Goal: Information Seeking & Learning: Find specific page/section

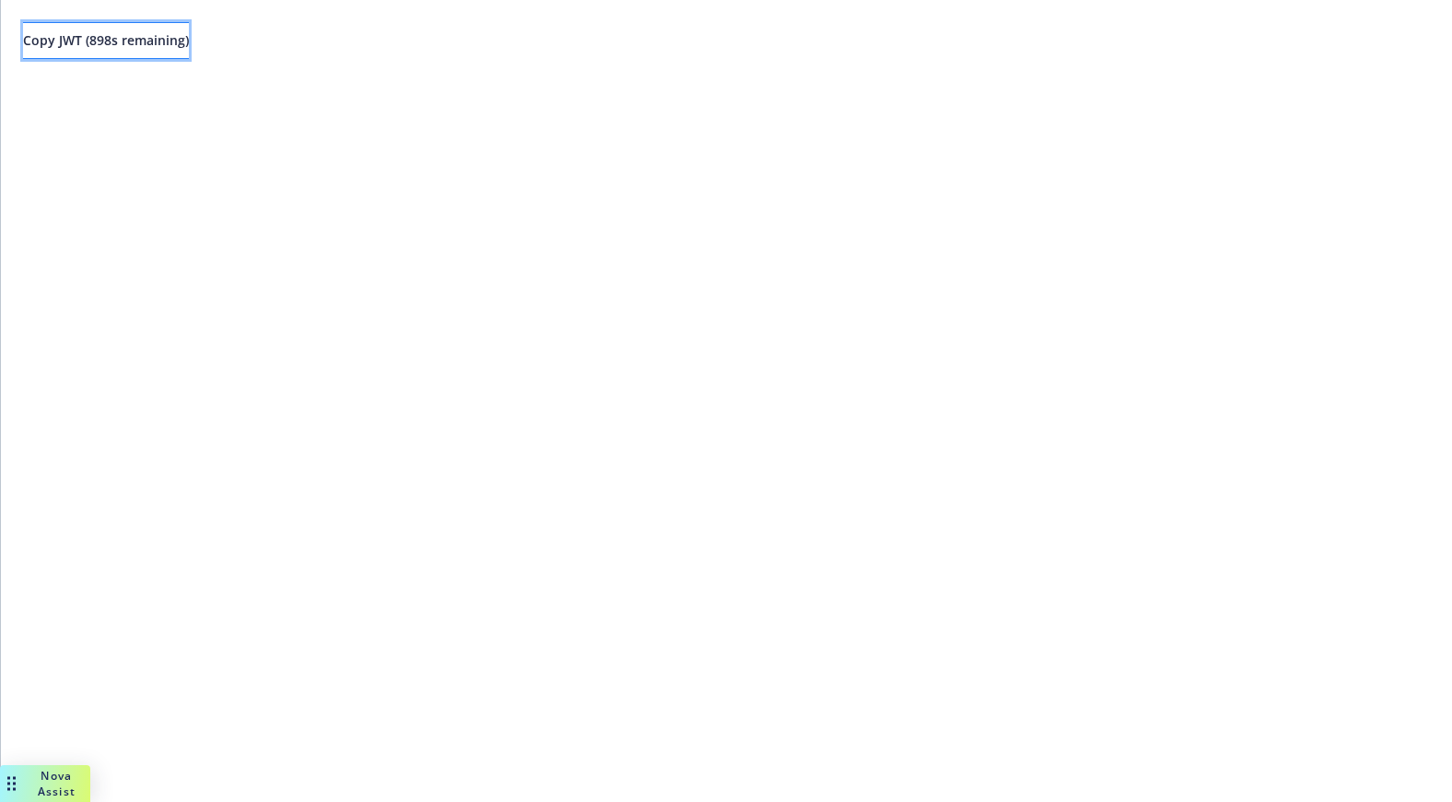
click at [153, 45] on span "Copy JWT ( 898 s remaining)" at bounding box center [106, 40] width 166 height 18
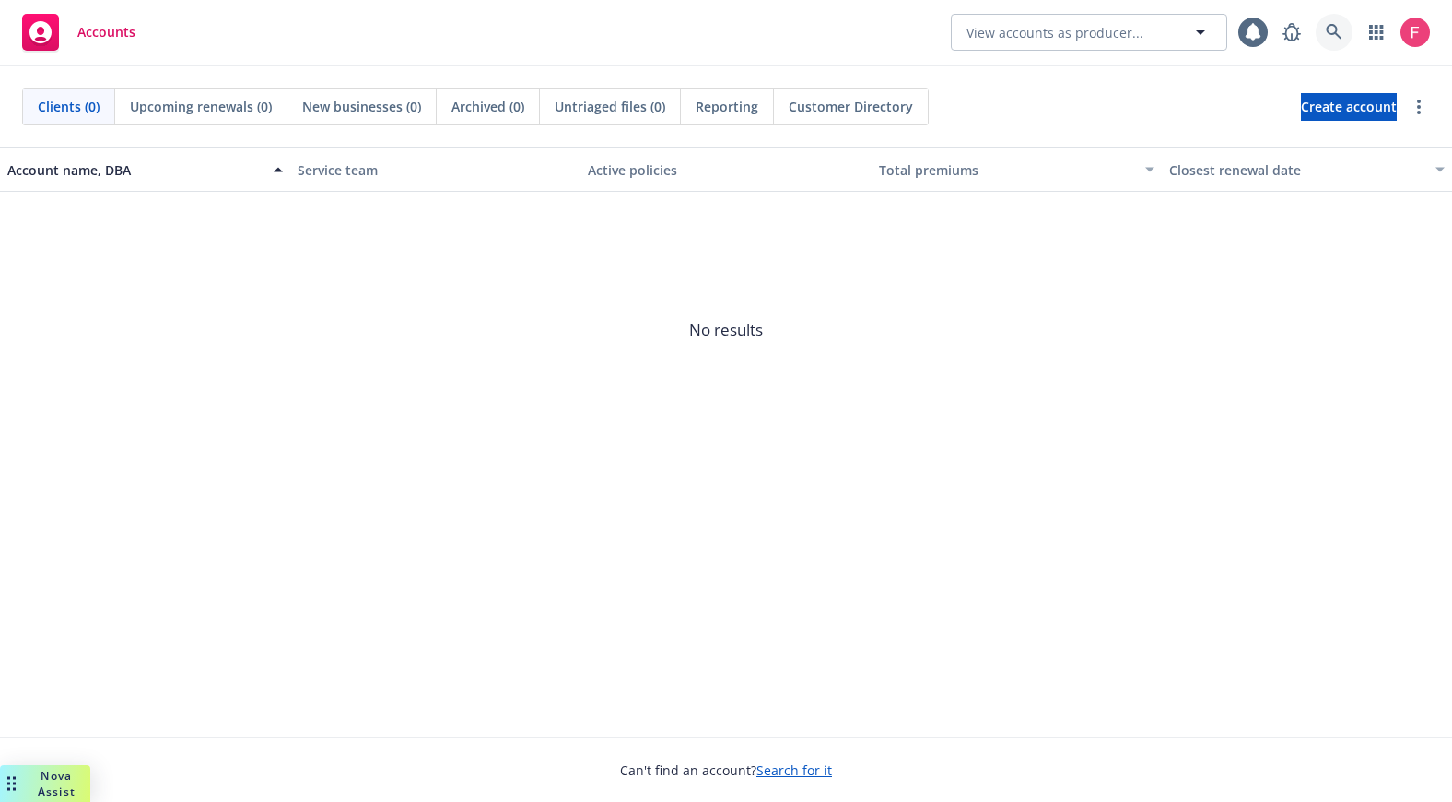
click at [1331, 25] on icon at bounding box center [1334, 32] width 16 height 16
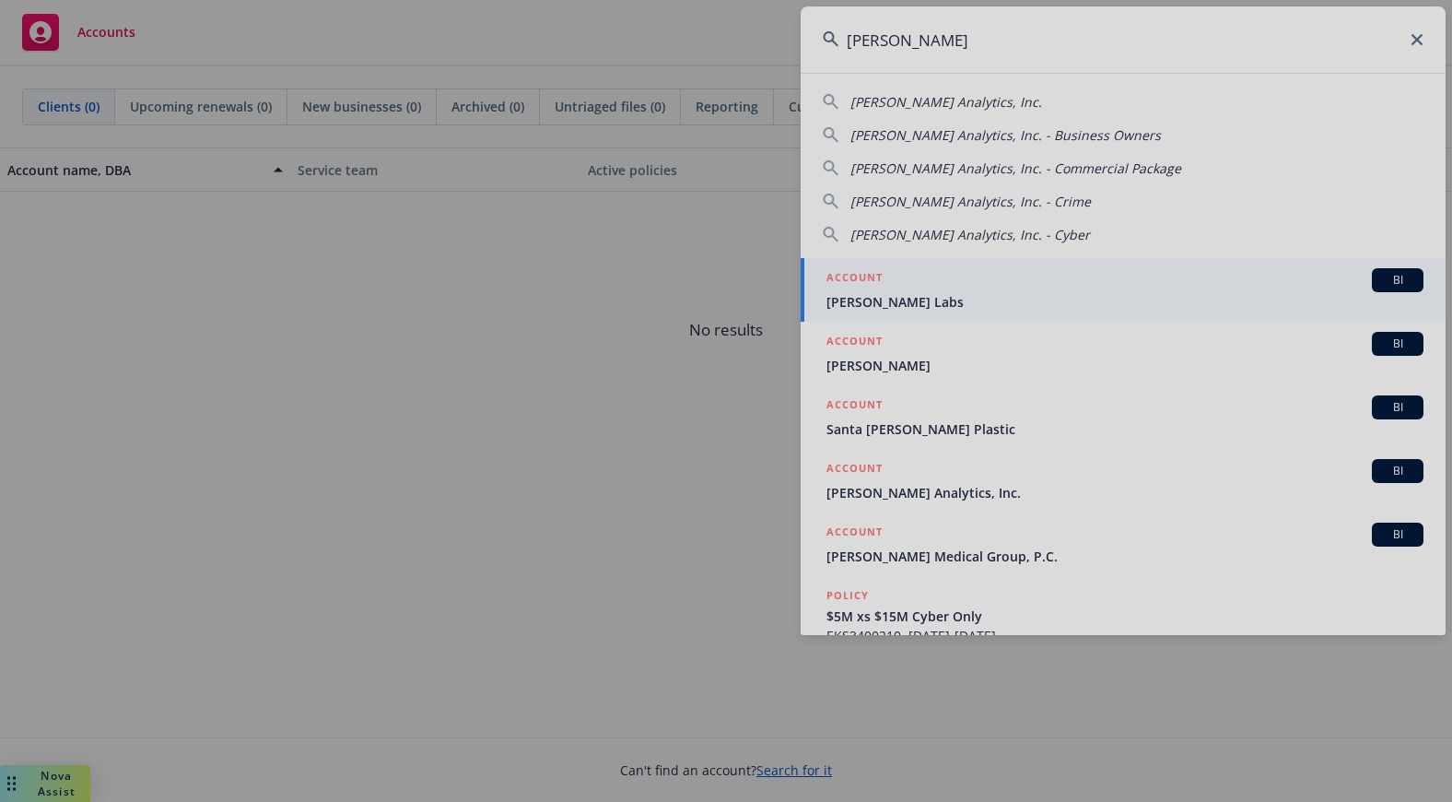
type input "[PERSON_NAME]"
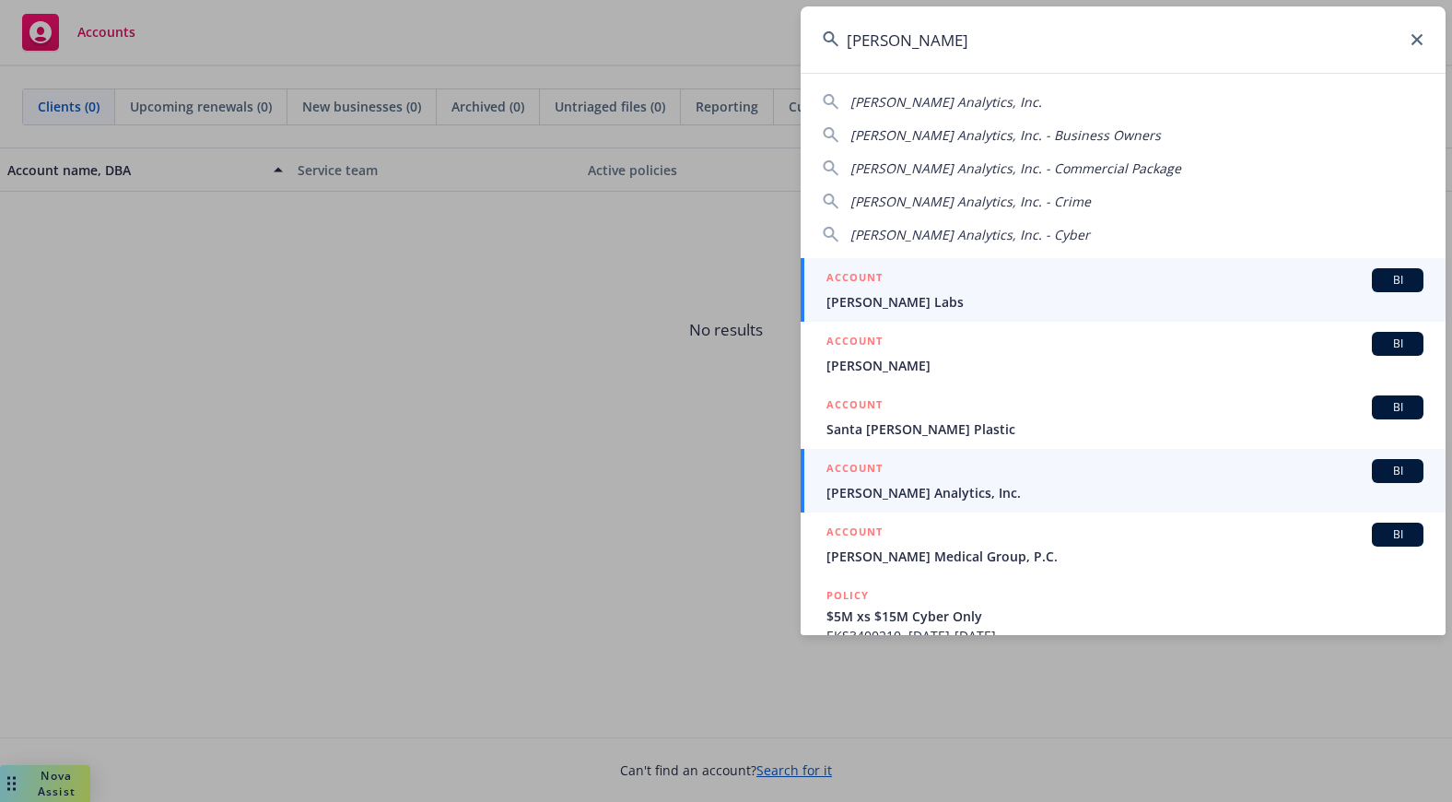
click at [925, 481] on div "ACCOUNT BI" at bounding box center [1124, 471] width 597 height 24
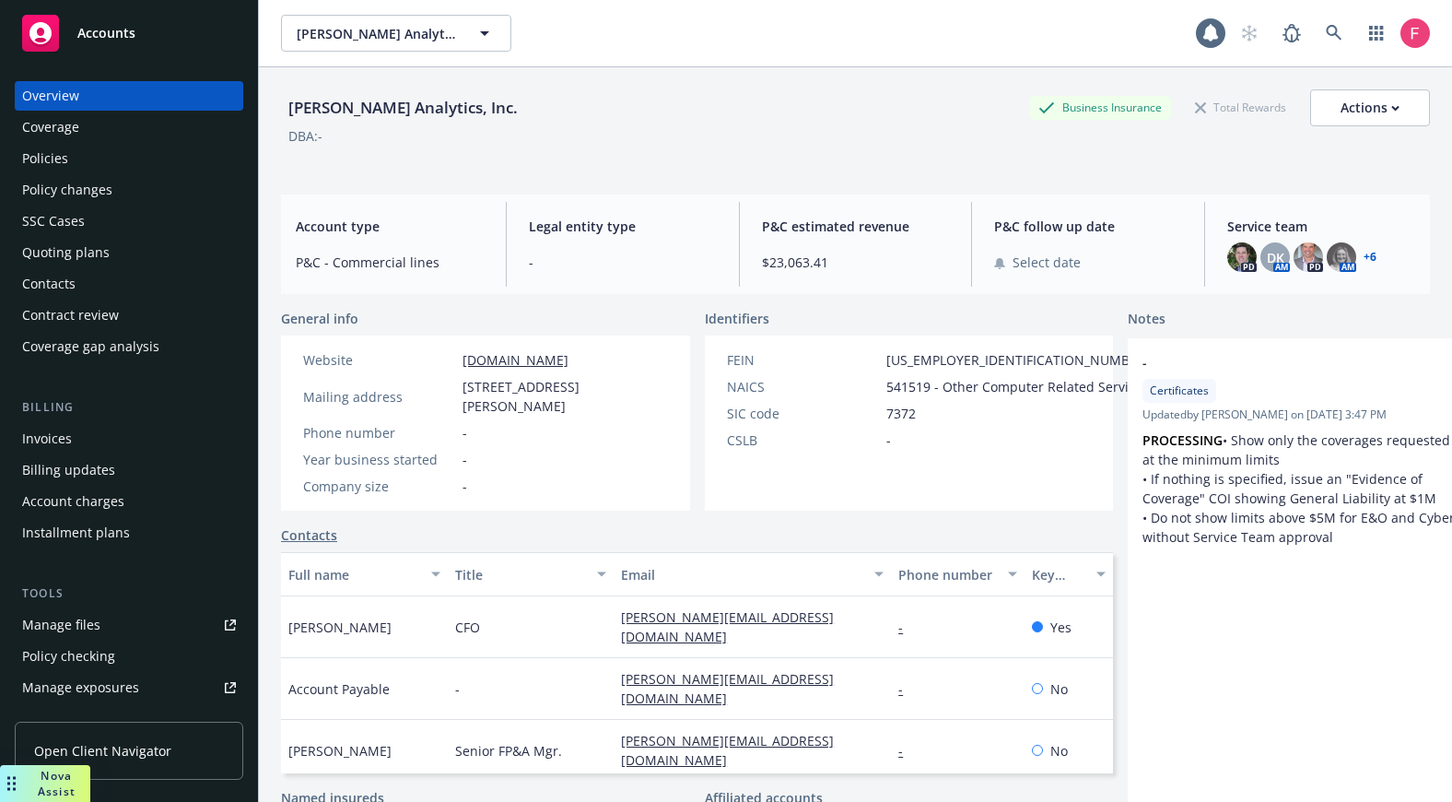
click at [45, 158] on div "Policies" at bounding box center [45, 158] width 46 height 29
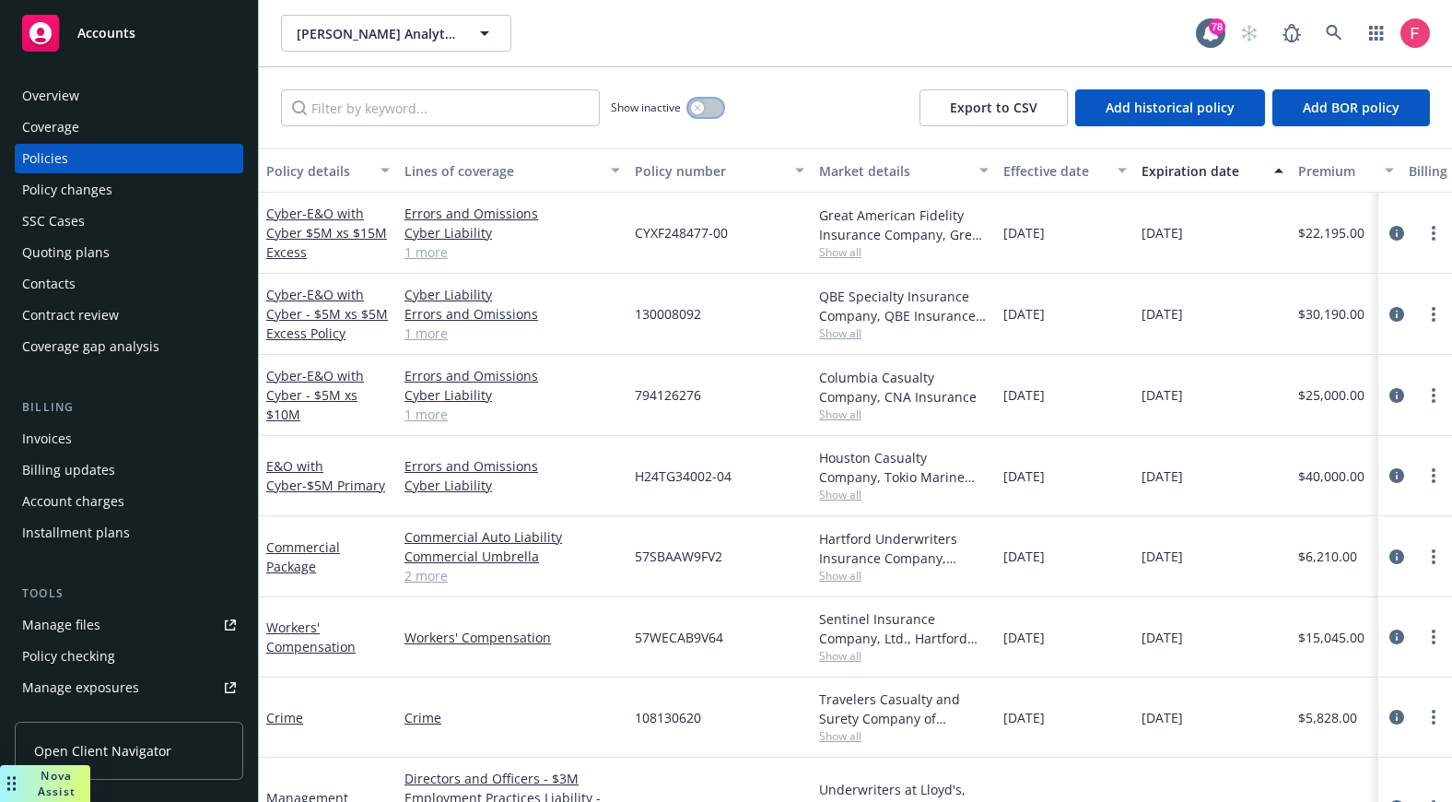
click at [718, 111] on button "button" at bounding box center [705, 108] width 35 height 18
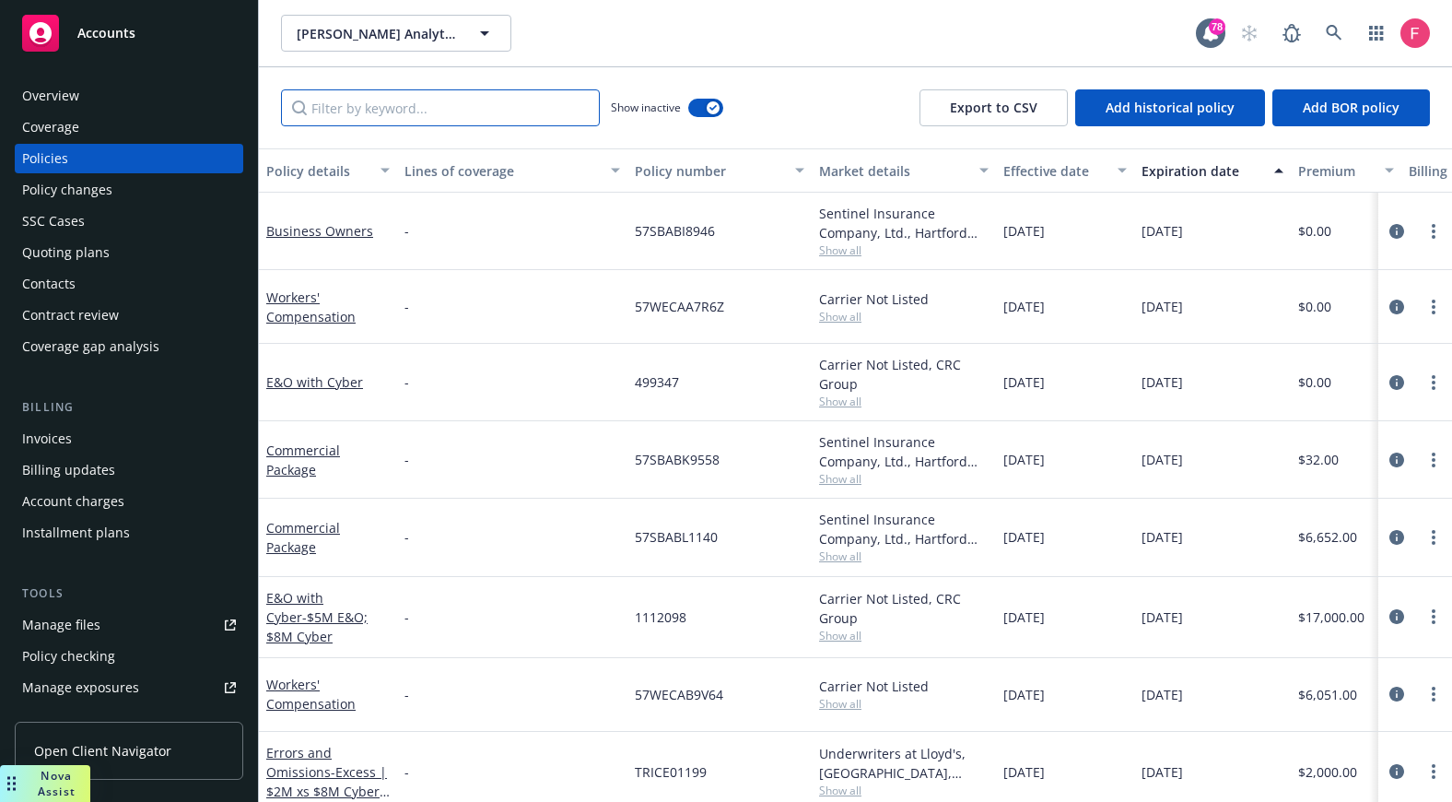
click at [402, 110] on input "Filter by keyword..." at bounding box center [440, 107] width 319 height 37
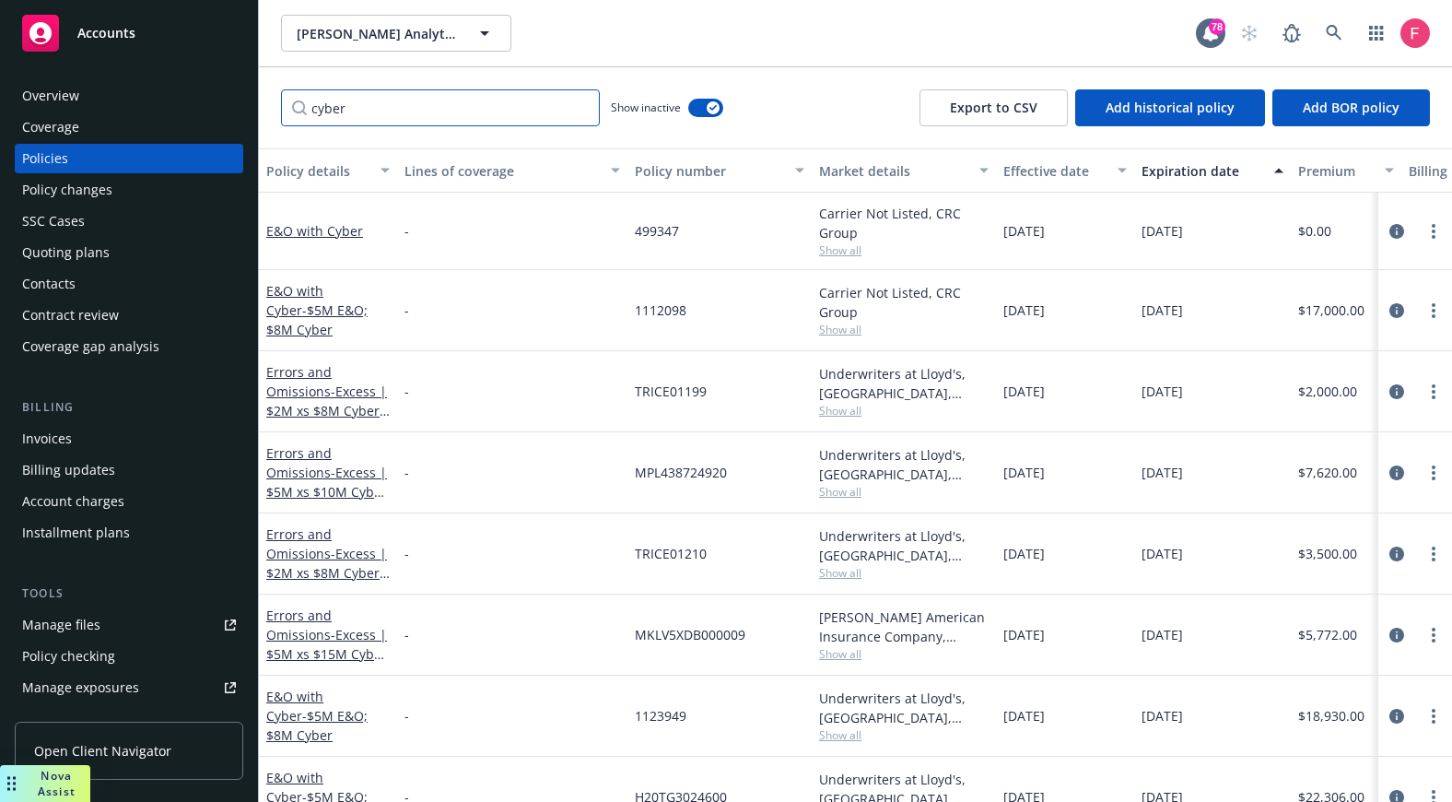
type input "cyber"
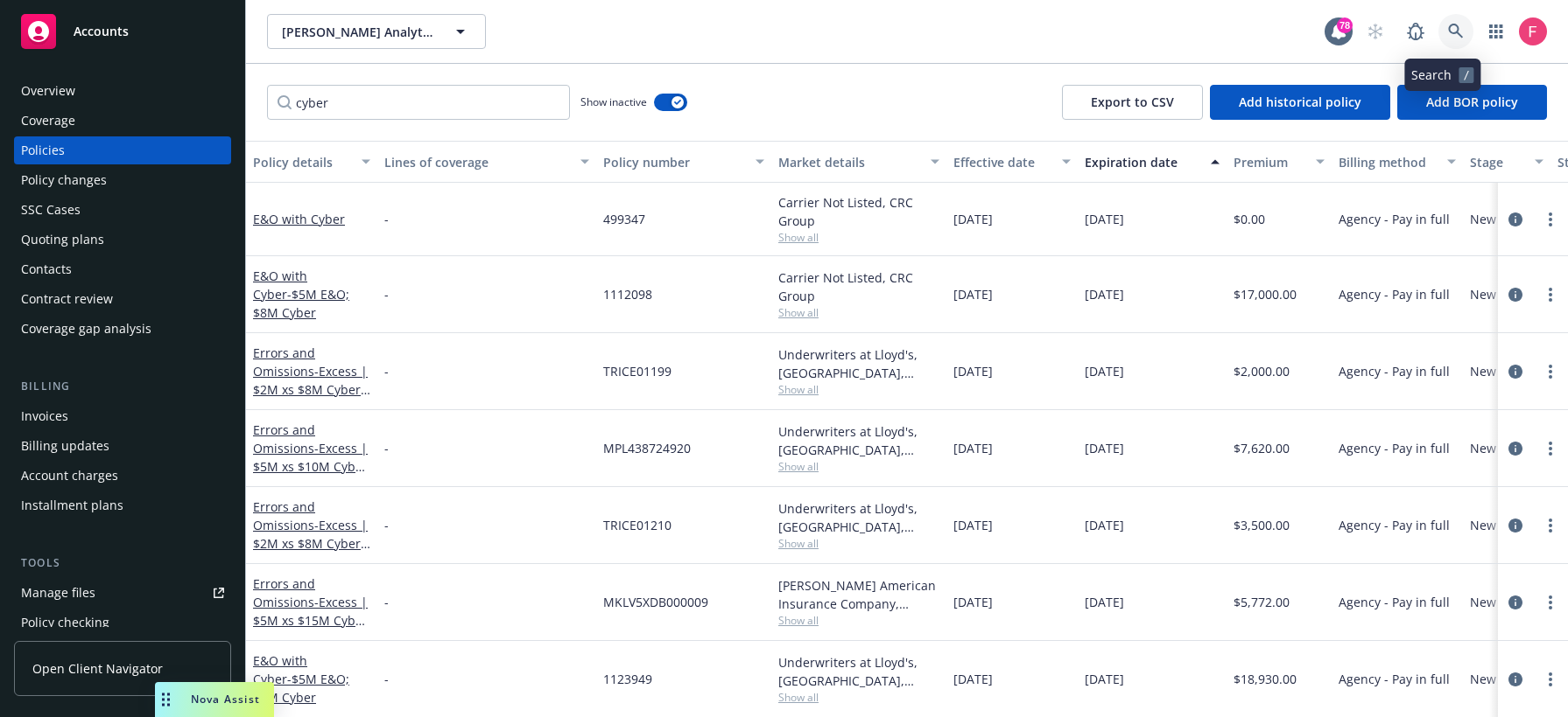
click at [1379, 33] on link at bounding box center [1456, 31] width 35 height 35
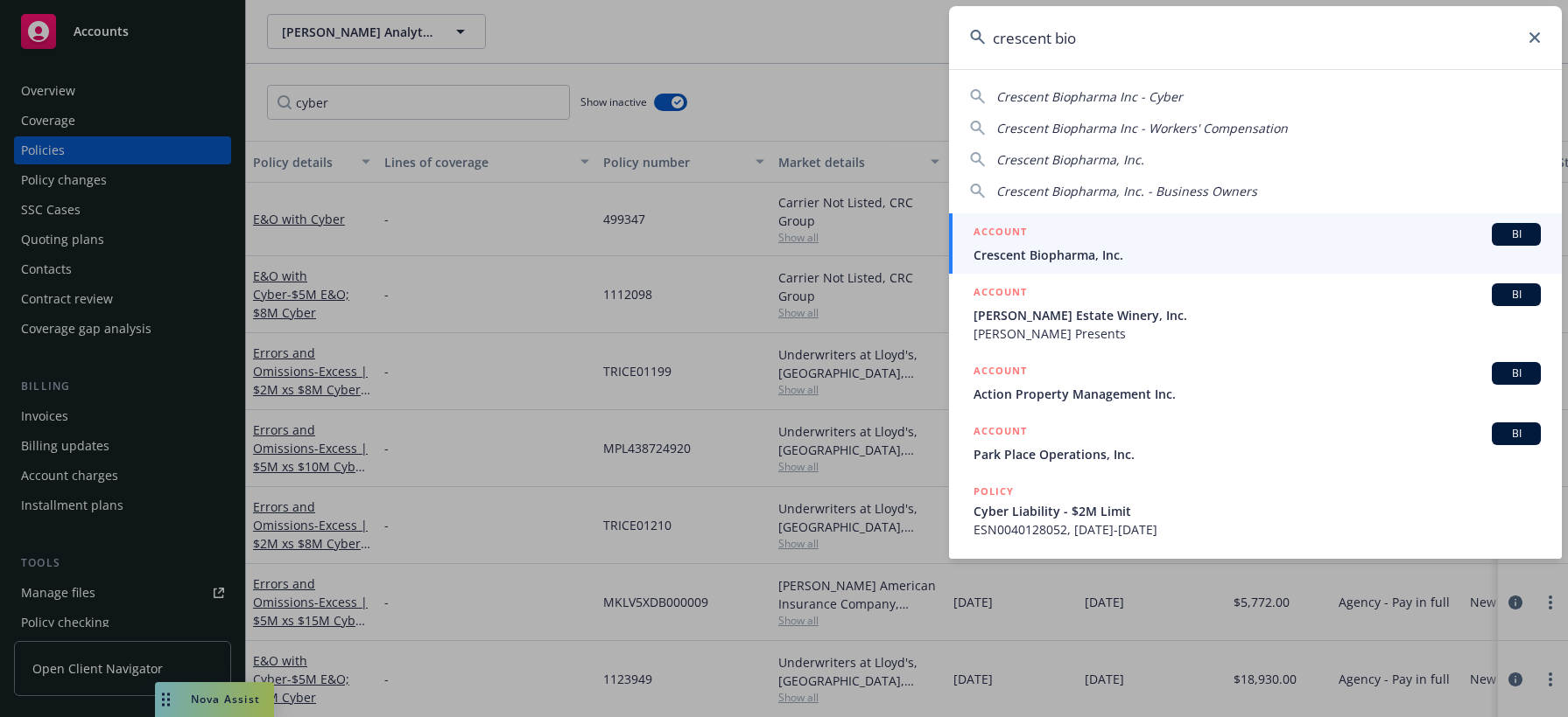
type input "crescent bio"
click at [1101, 255] on span "Crescent Biopharma, Inc." at bounding box center [1257, 255] width 567 height 18
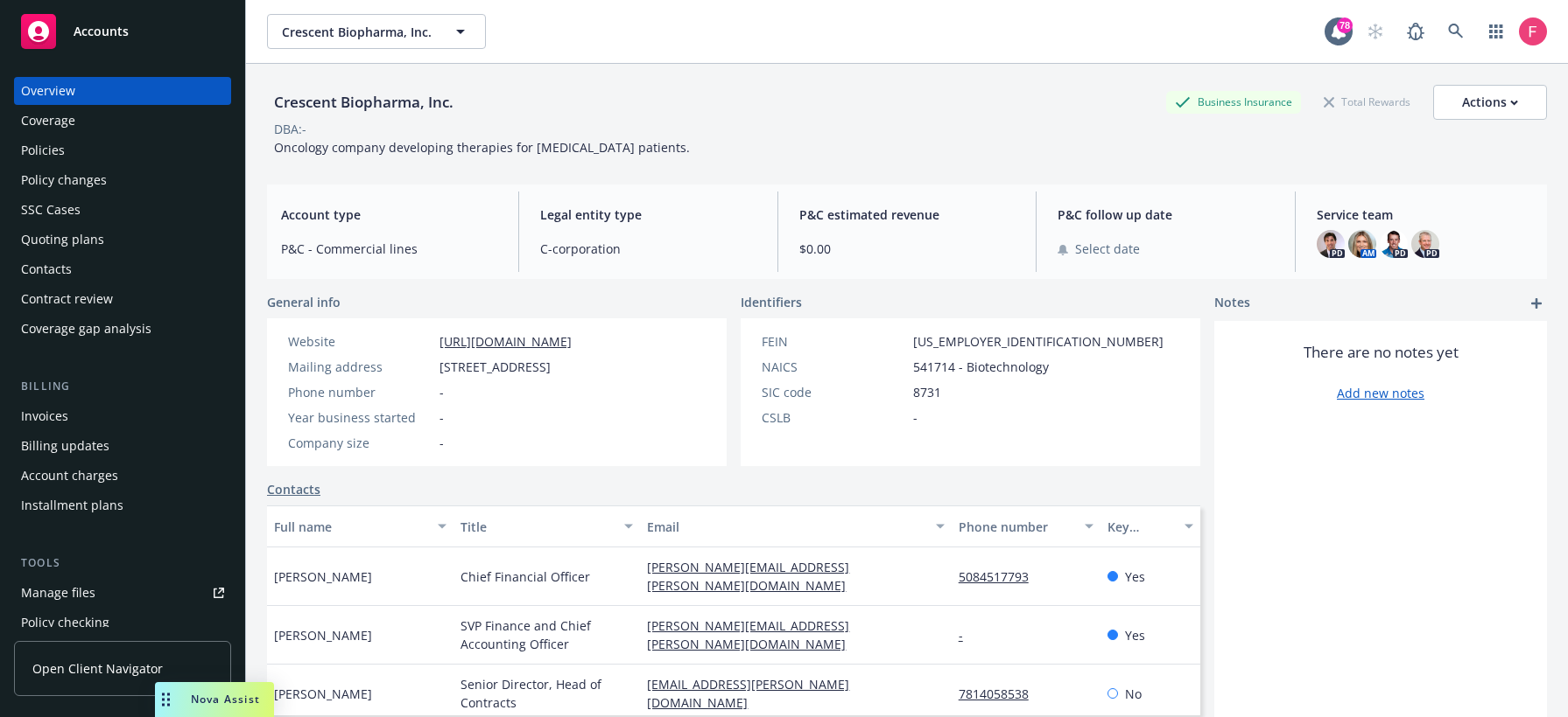
click at [60, 154] on div "Policies" at bounding box center [43, 150] width 44 height 28
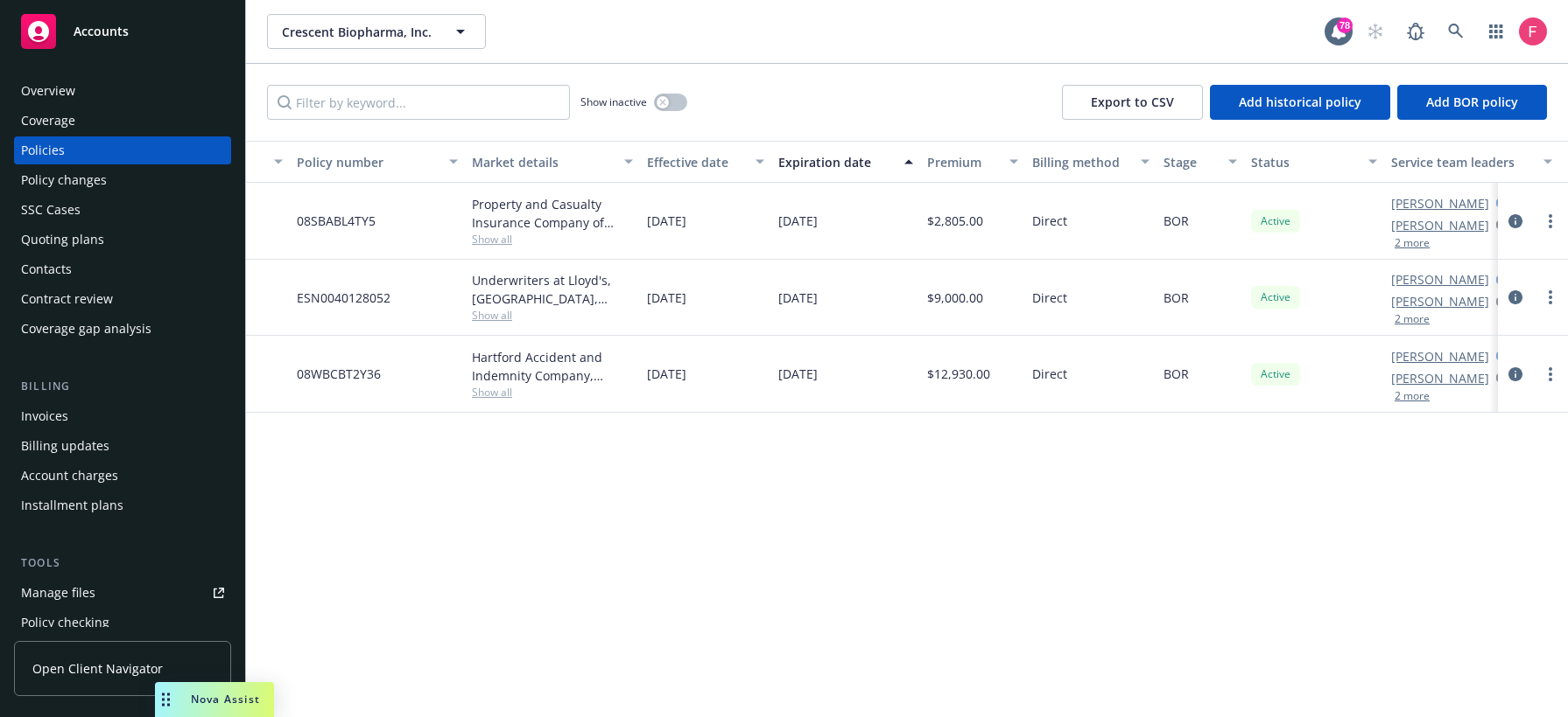
scroll to position [0, 368]
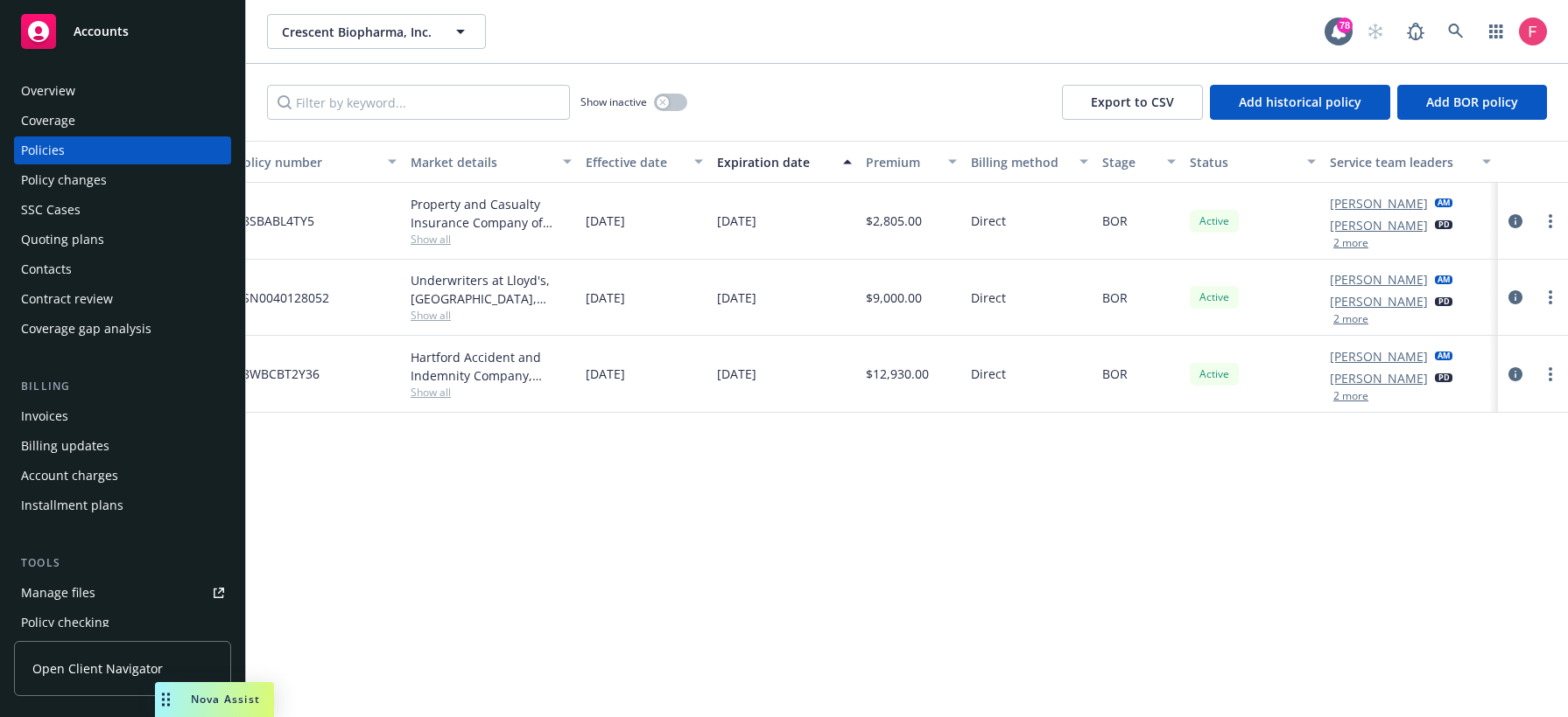
click at [1353, 322] on button "2 more" at bounding box center [1350, 319] width 35 height 10
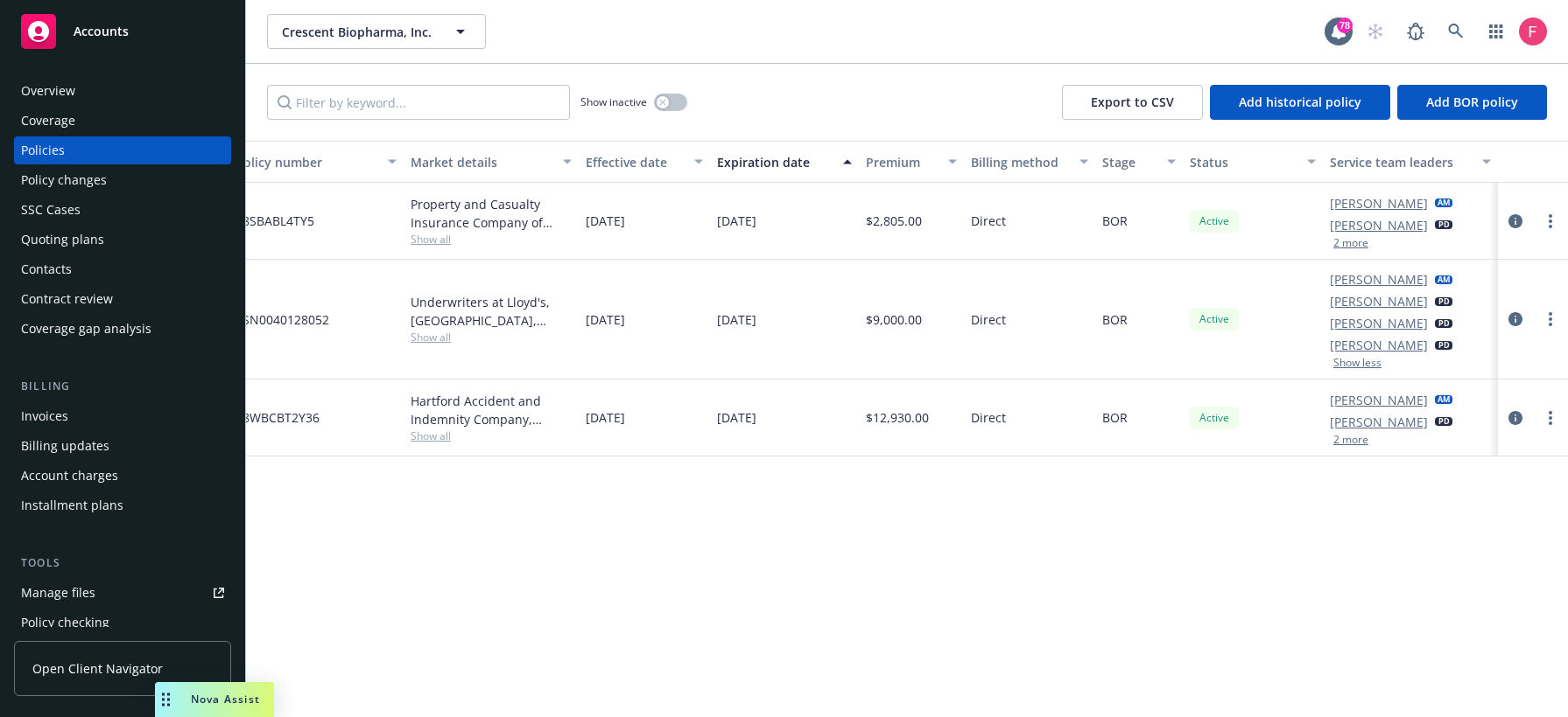
click at [1379, 304] on link "[PERSON_NAME]" at bounding box center [1378, 301] width 98 height 18
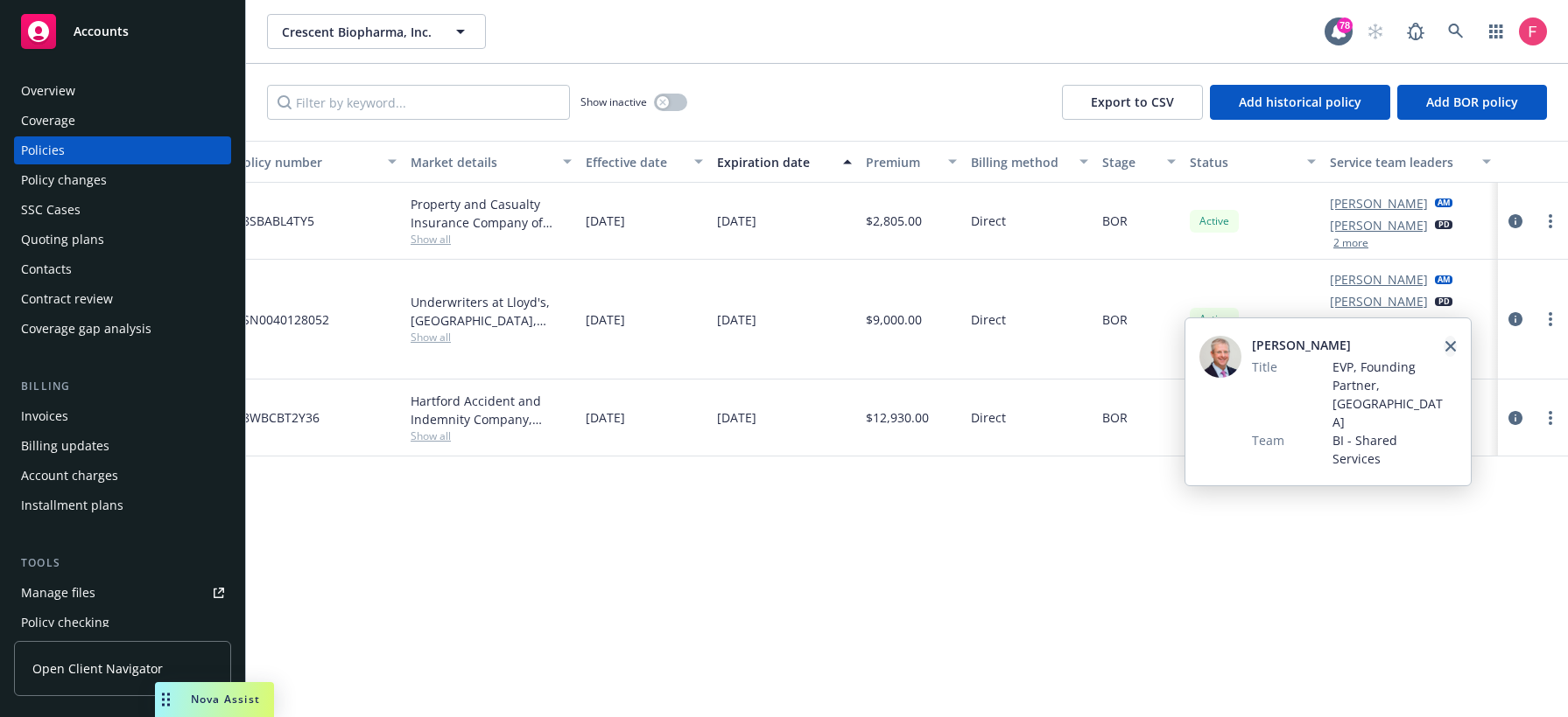
click at [1379, 347] on icon "close" at bounding box center [1450, 346] width 10 height 10
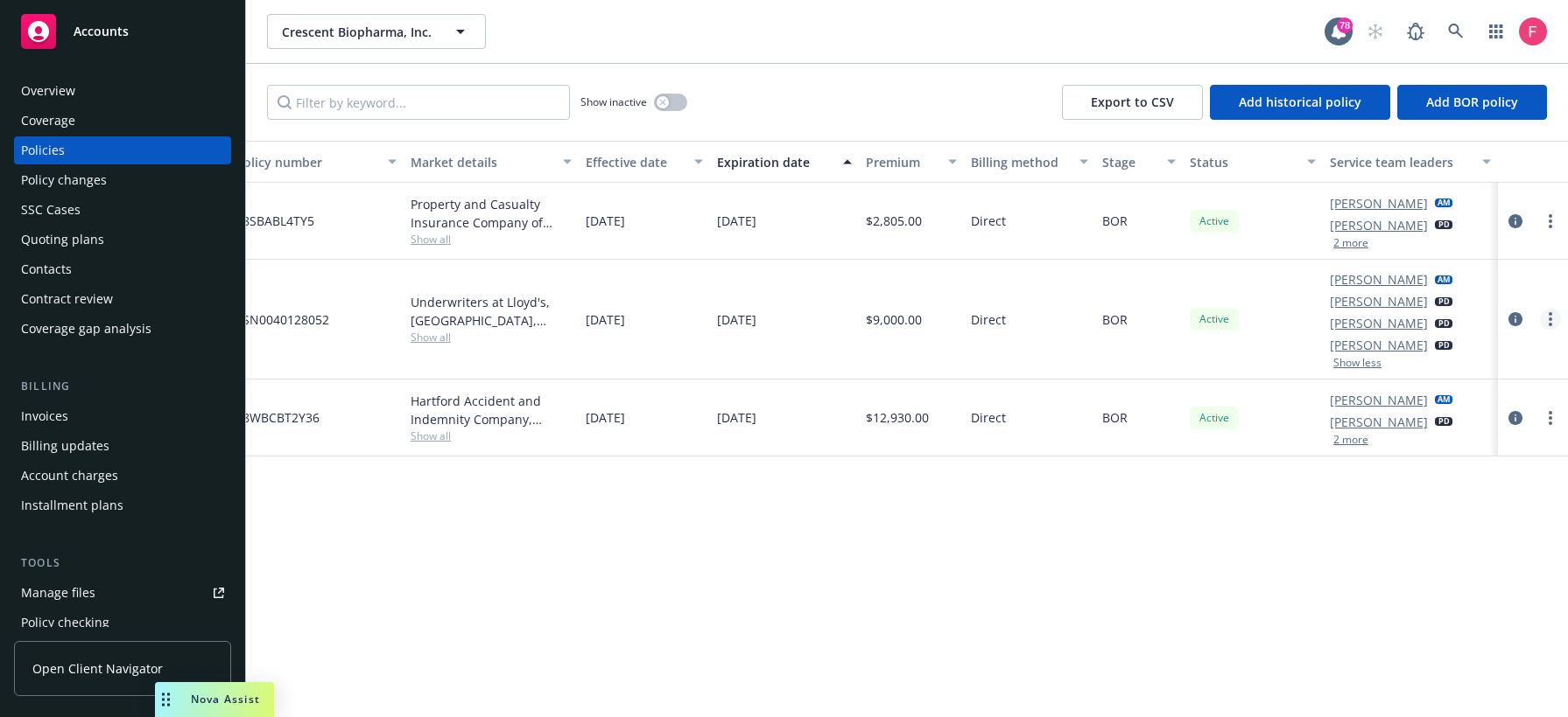
click at [1379, 321] on icon "more" at bounding box center [1551, 319] width 4 height 14
click at [531, 319] on div "Underwriters at Lloyd's, [GEOGRAPHIC_DATA], [PERSON_NAME] of London, CFC Underw…" at bounding box center [491, 311] width 162 height 37
click at [584, 704] on div "Policy details Lines of coverage Policy number Market details Effective date Ex…" at bounding box center [907, 428] width 1322 height 576
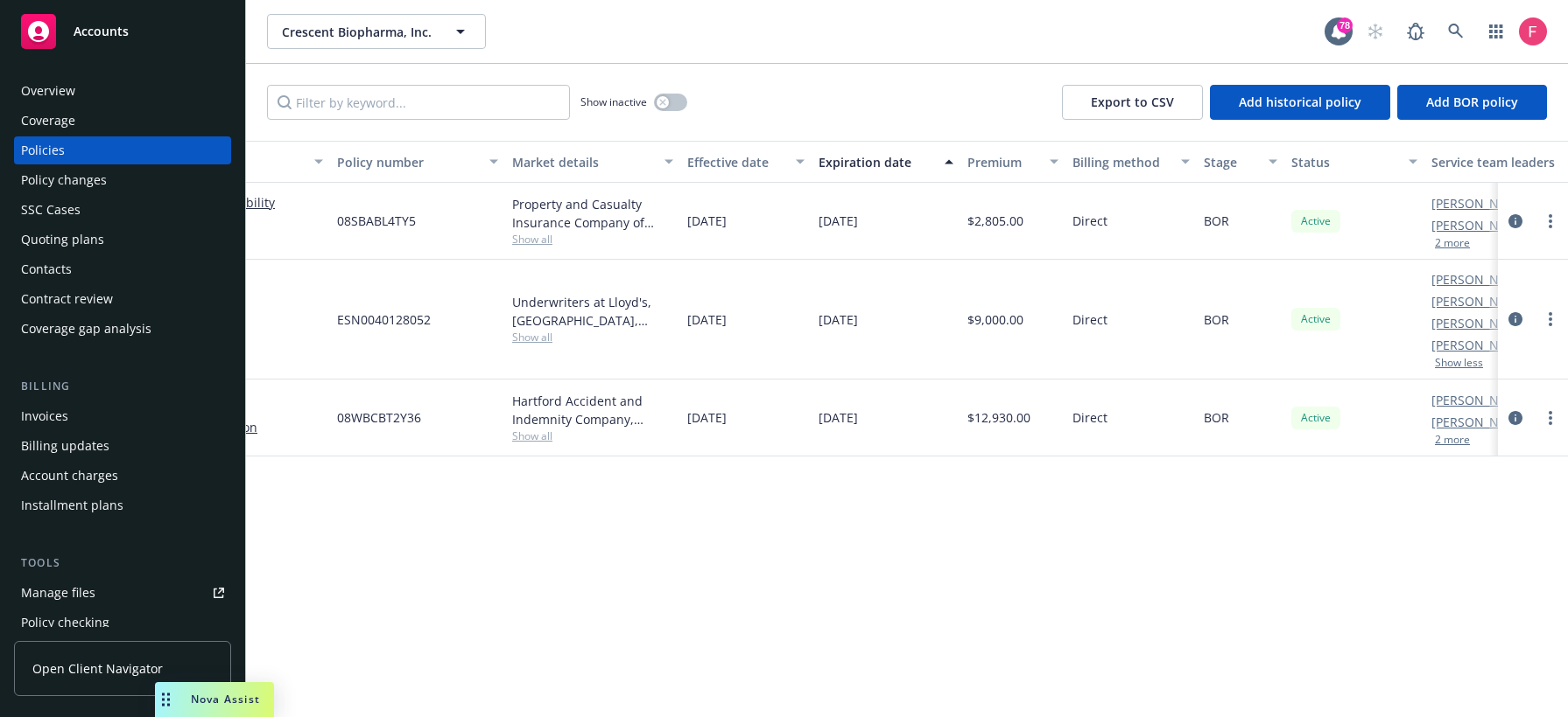
scroll to position [0, 35]
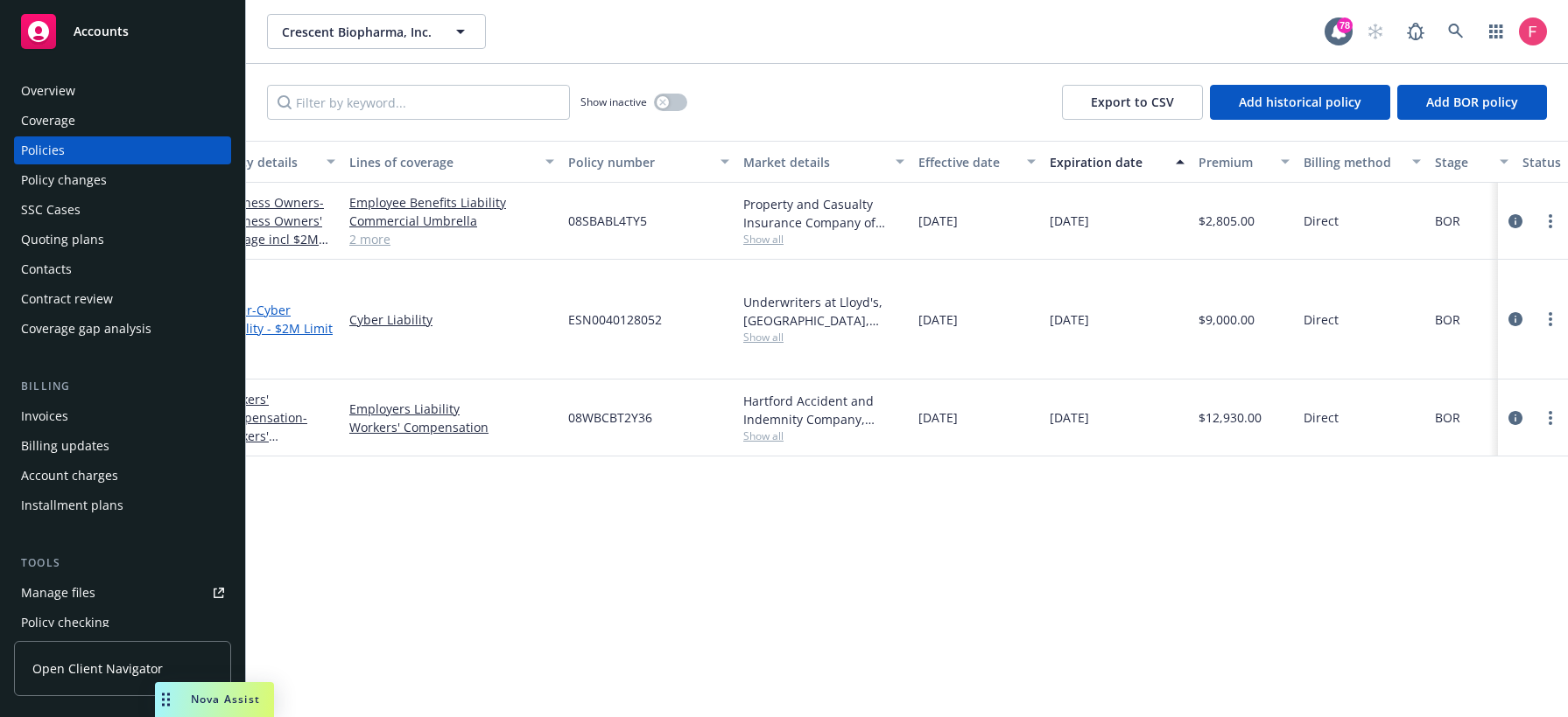
click at [297, 322] on span "- Cyber Liability - $2M Limit" at bounding box center [275, 319] width 115 height 35
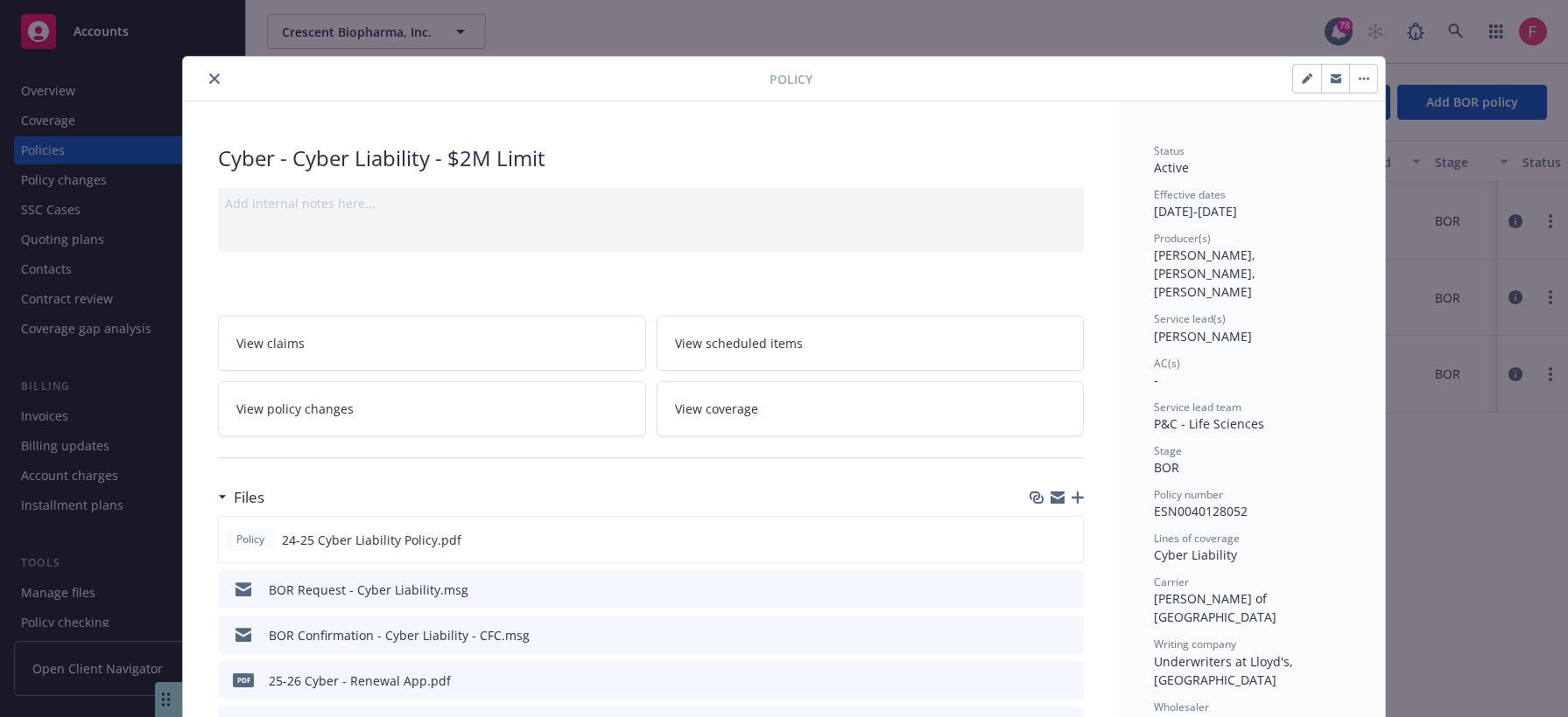
click at [1379, 537] on div "Policy Cyber - Cyber Liability - $2M Limit Add internal notes here... View clai…" at bounding box center [784, 358] width 1568 height 717
click at [204, 83] on button "close" at bounding box center [215, 79] width 21 height 21
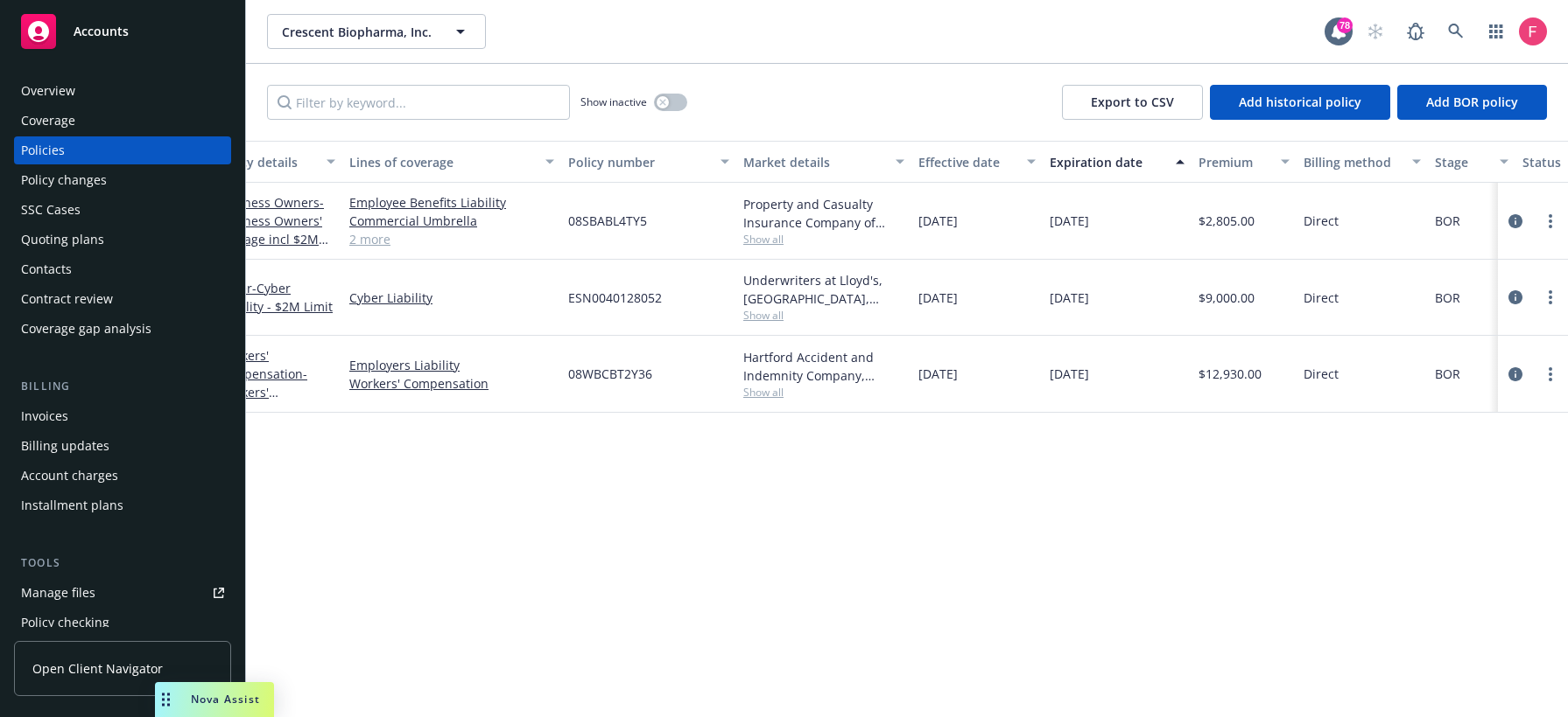
scroll to position [0, 35]
drag, startPoint x: 470, startPoint y: 675, endPoint x: 446, endPoint y: 688, distance: 27.3
click at [470, 675] on div "Policy details Lines of coverage Policy number Market details Effective date Ex…" at bounding box center [907, 428] width 1322 height 576
